Goal: Navigation & Orientation: Find specific page/section

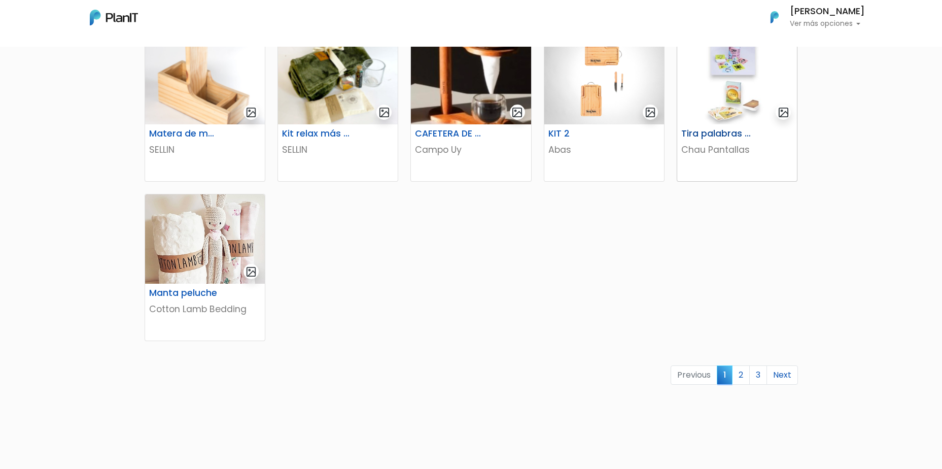
scroll to position [558, 0]
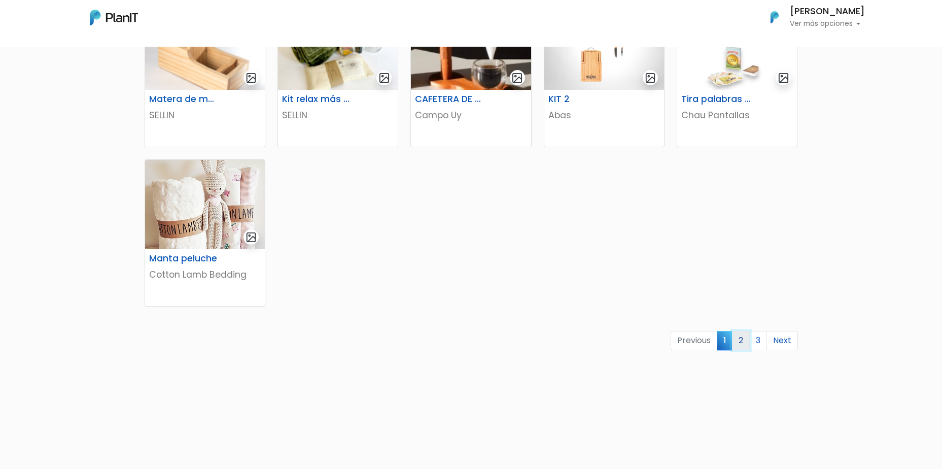
click at [743, 340] on link "2" at bounding box center [741, 340] width 18 height 19
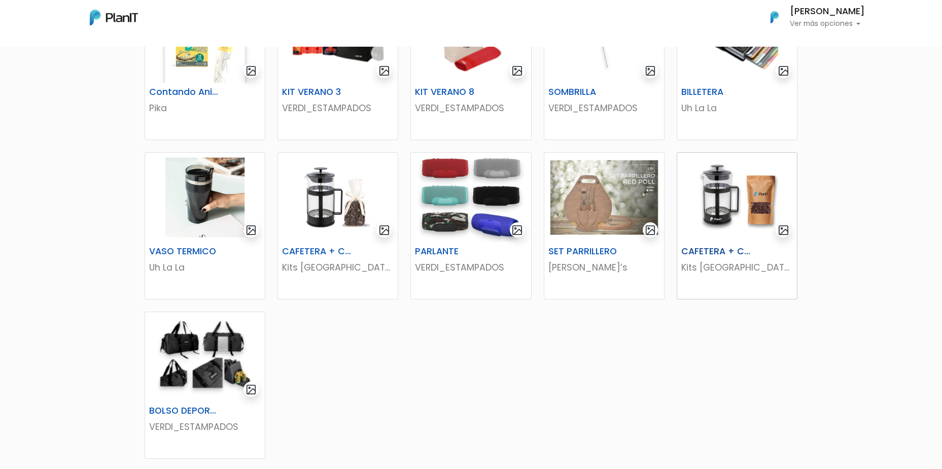
scroll to position [507, 0]
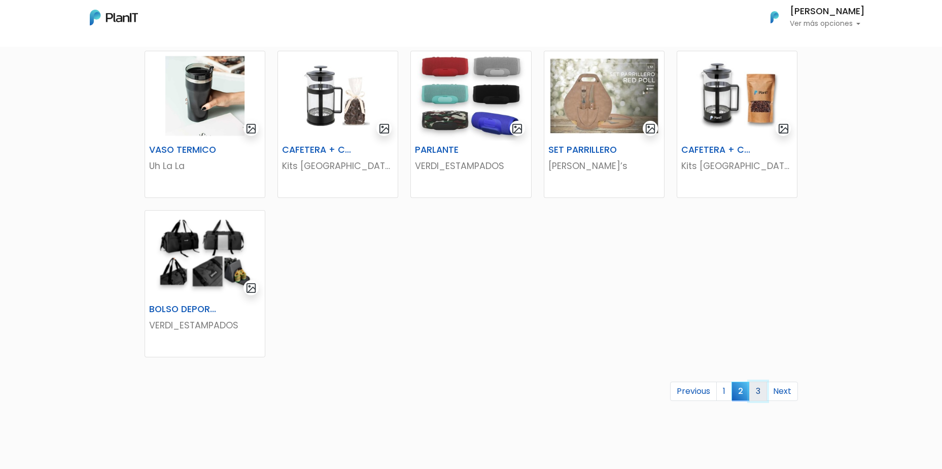
click at [762, 390] on link "3" at bounding box center [758, 391] width 18 height 19
